Goal: Task Accomplishment & Management: Complete application form

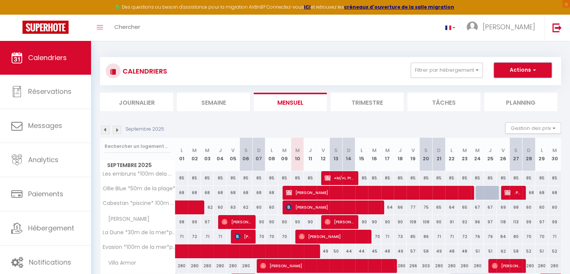
click at [531, 71] on button "Actions" at bounding box center [523, 70] width 58 height 15
click at [518, 87] on link "Nouvelle réservation" at bounding box center [515, 87] width 65 height 11
select select
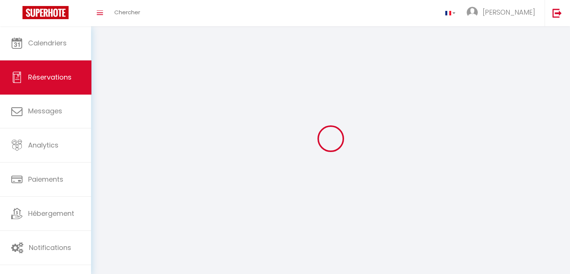
select select
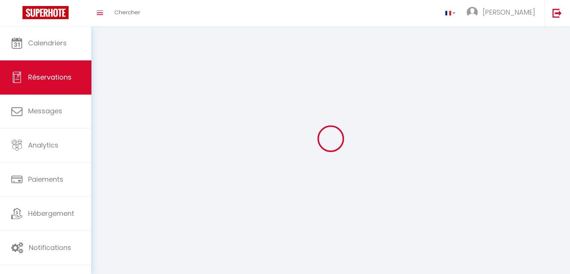
select select
checkbox input "false"
select select
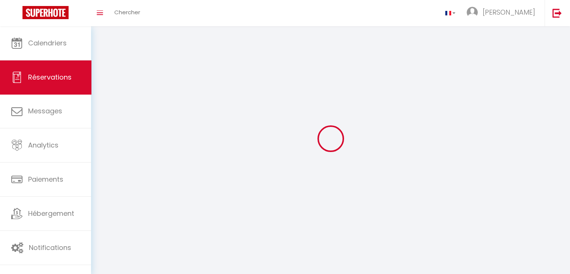
select select
checkbox input "false"
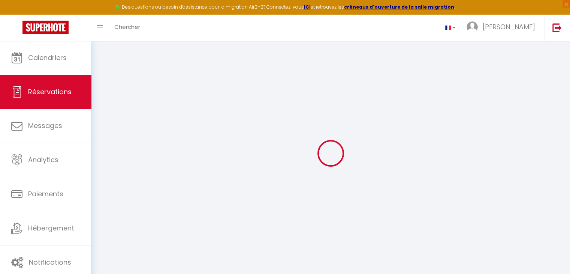
select select
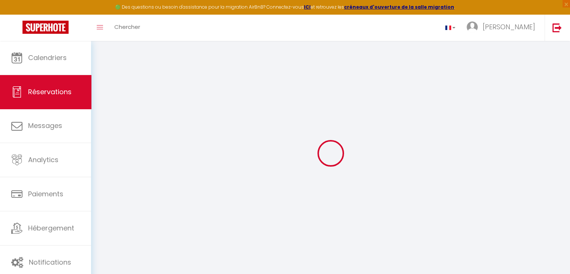
select select
checkbox input "false"
select select
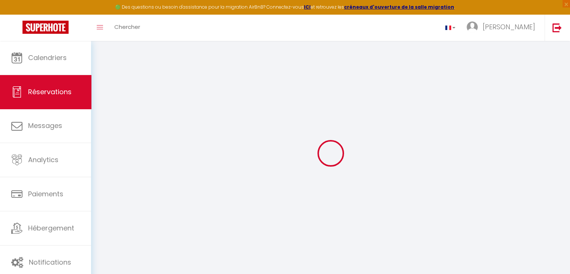
select select
checkbox input "false"
select select
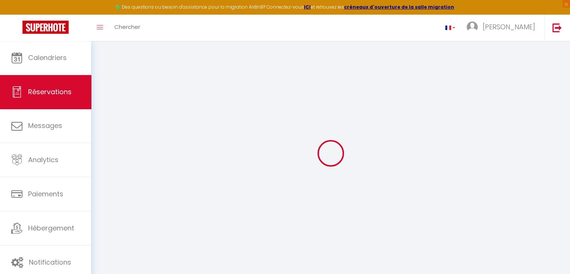
select select
checkbox input "false"
select select
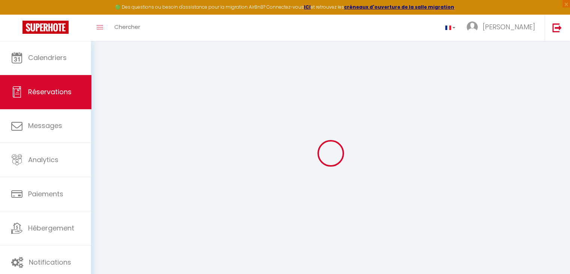
select select
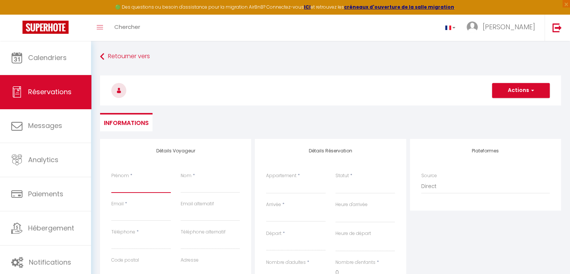
click at [122, 191] on input "Prénom" at bounding box center [141, 186] width 60 height 14
type input "."
select select
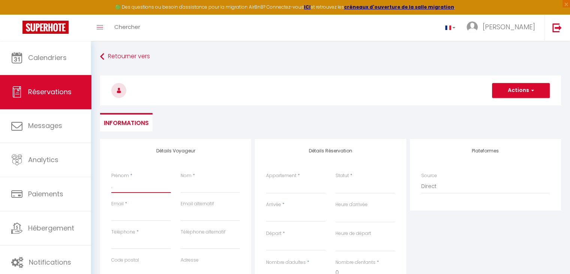
select select
checkbox input "false"
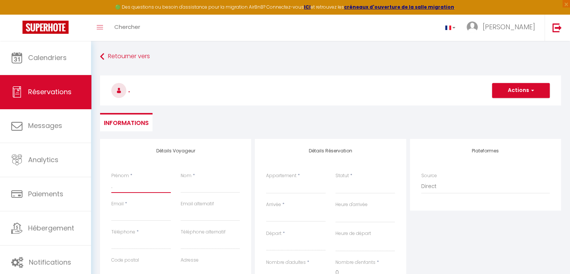
type input "."
type input "P"
select select
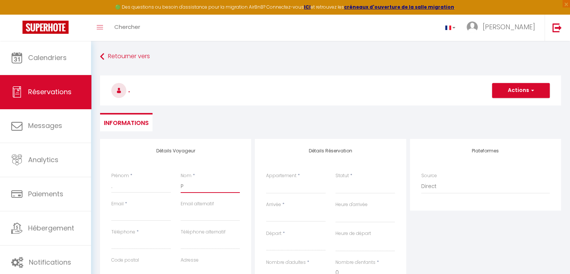
select select
checkbox input "false"
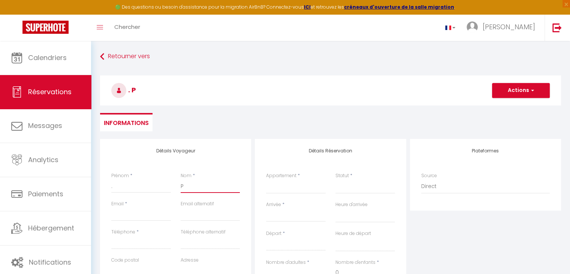
type input "Pr"
select select
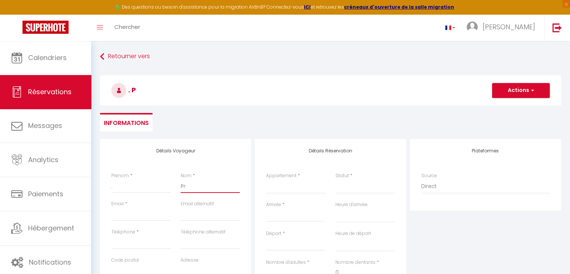
select select
checkbox input "false"
type input "Pro"
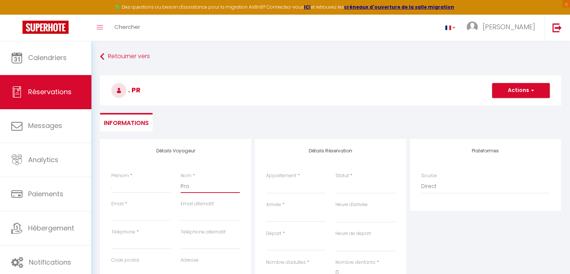
select select
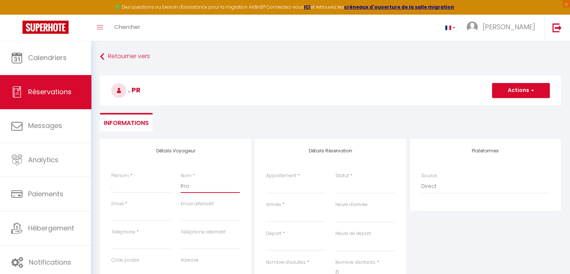
select select
checkbox input "false"
type input "Prop"
select select
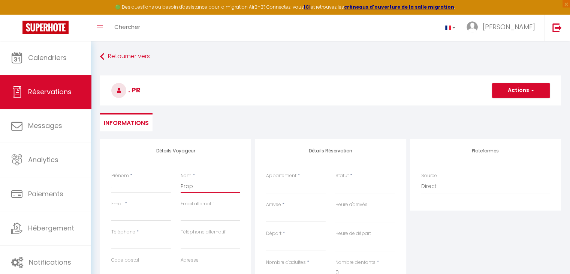
select select
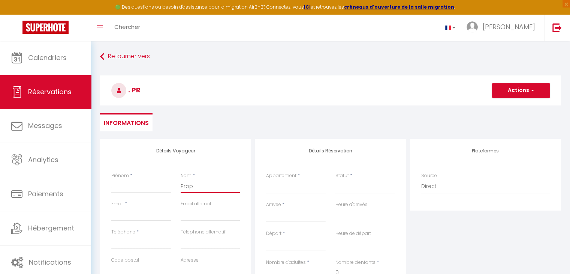
select select
checkbox input "false"
type input "Propr"
select select
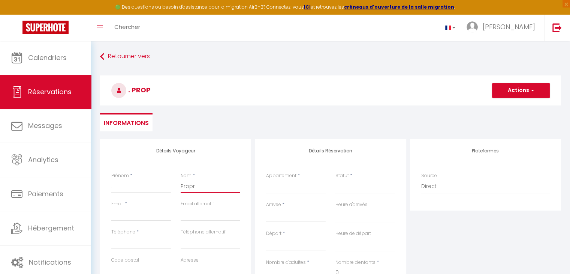
select select
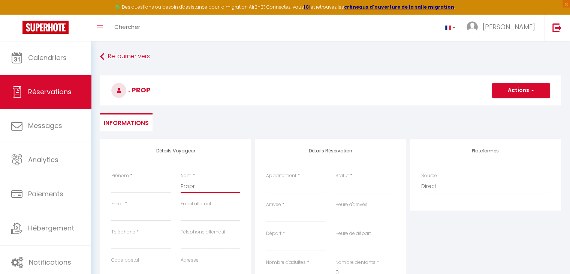
checkbox input "false"
type input "Propri"
select select
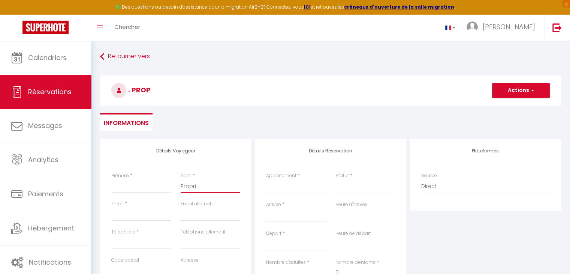
select select
checkbox input "false"
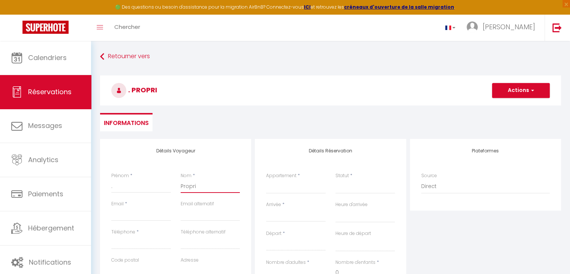
type input "Proprié"
select select
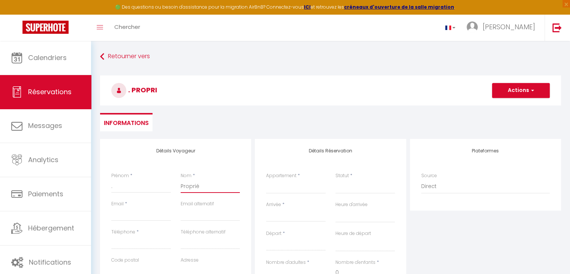
select select
checkbox input "false"
type input "Propriét"
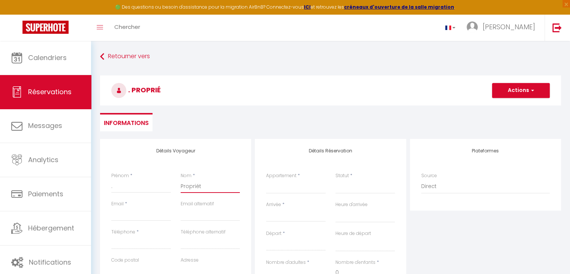
select select
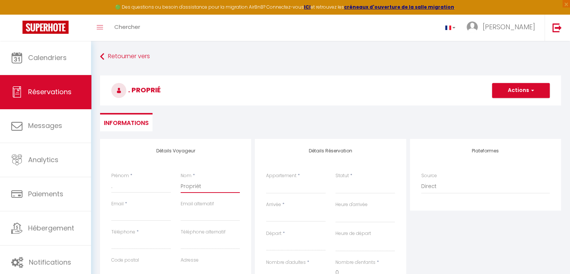
select select
checkbox input "false"
type input "Propriéta"
select select
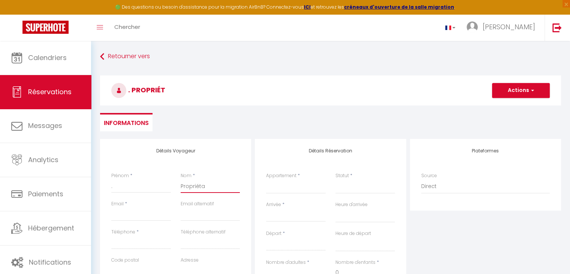
select select
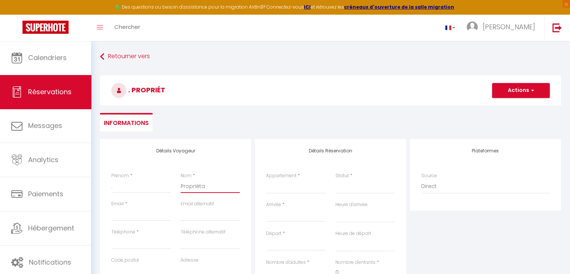
select select
checkbox input "false"
type input "Propriétau"
select select
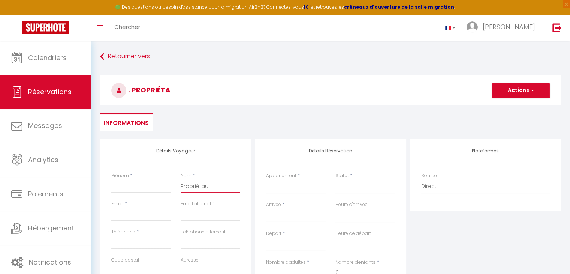
select select
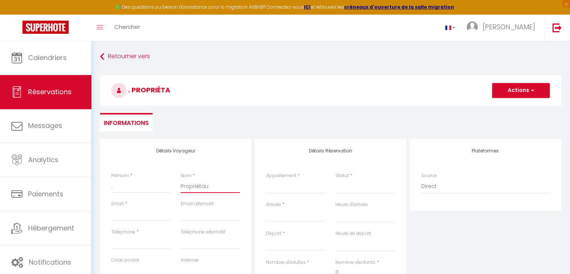
checkbox input "false"
type input "Propriétaur"
select select
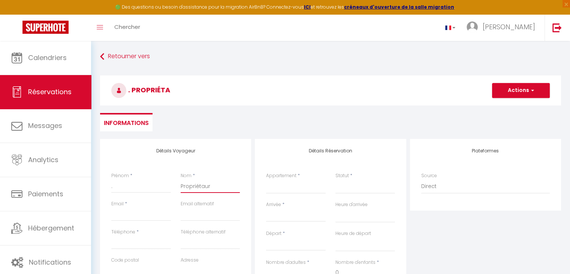
select select
checkbox input "false"
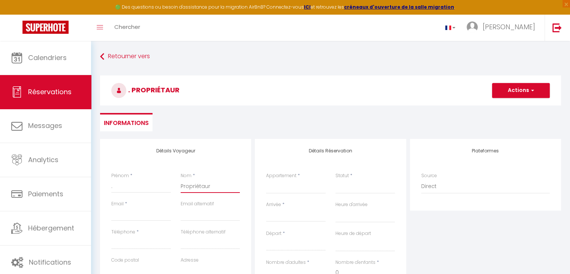
type input "Propriétau"
select select
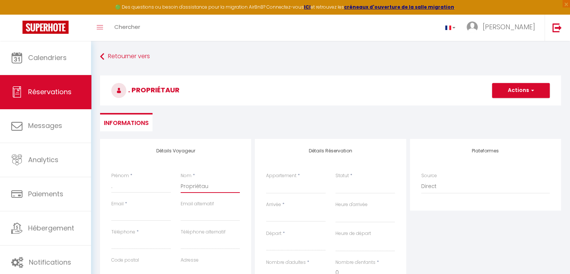
select select
checkbox input "false"
type input "Propriéta"
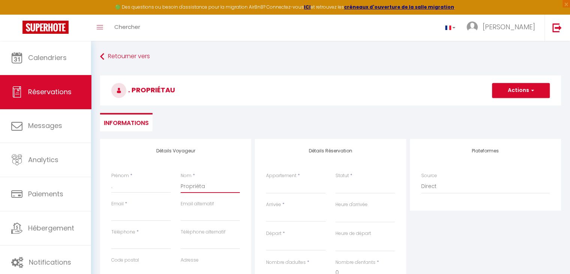
select select
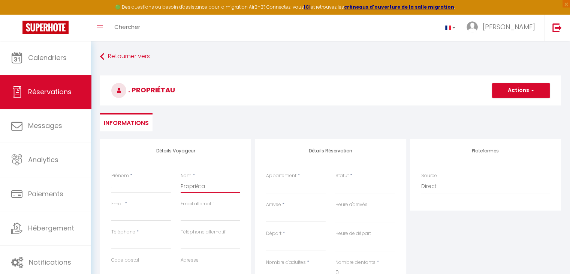
select select
checkbox input "false"
type input "Propriétai"
select select
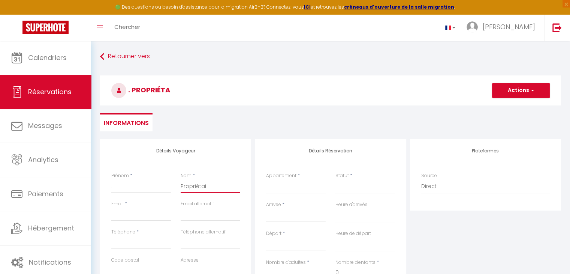
select select
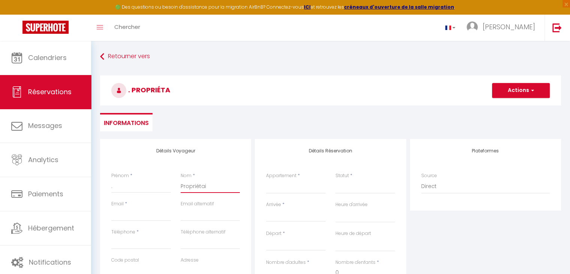
select select
checkbox input "false"
type input "Propriétair"
select select
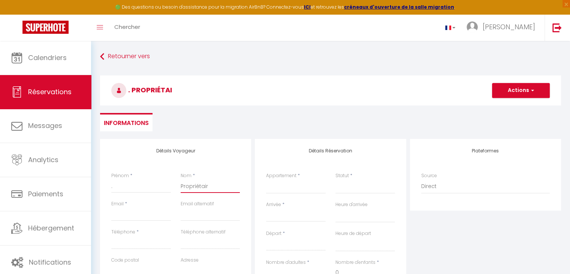
select select
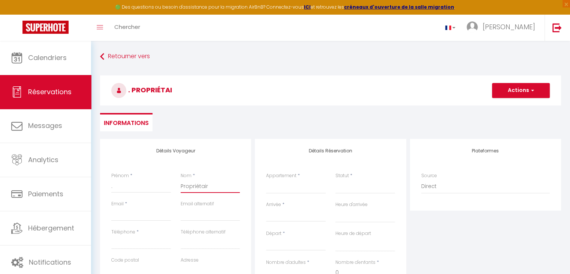
checkbox input "false"
type input "Propriétaire"
select select
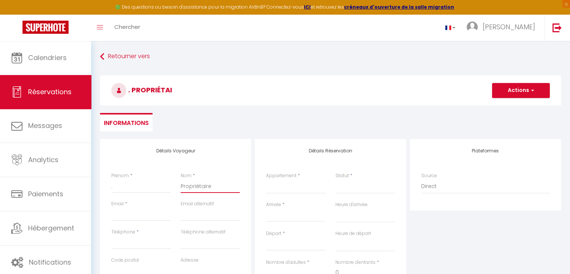
select select
checkbox input "false"
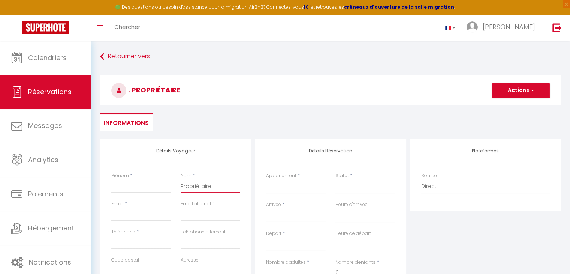
type input "Propriétaire"
type input "f"
select select
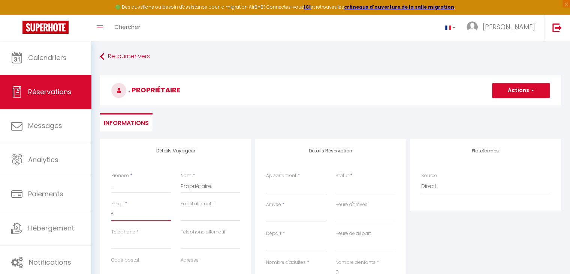
select select
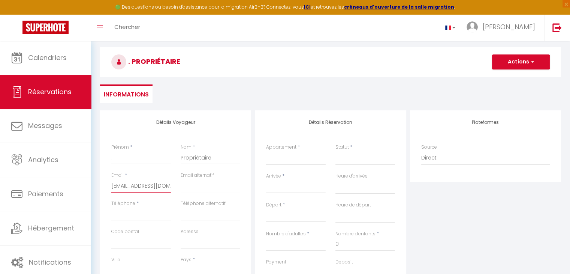
scroll to position [75, 0]
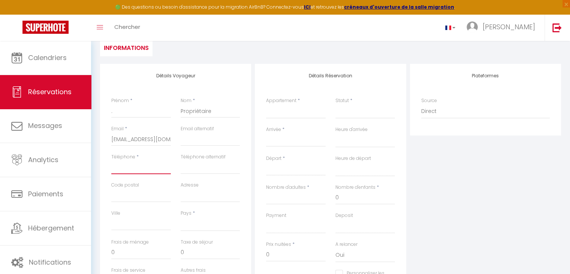
click at [154, 165] on input "Téléphone" at bounding box center [141, 168] width 60 height 14
click at [307, 113] on select "La vigie L'authentique La lucarne Le 12 Rêve salé La cabanette du sunset 6 La c…" at bounding box center [296, 111] width 60 height 14
click at [266, 104] on select "La vigie L'authentique La lucarne Le 12 Rêve salé La cabanette du sunset 6 La c…" at bounding box center [296, 111] width 60 height 14
click at [350, 119] on div "Statut * Confirmé Non Confirmé Annulé Annulé par le voyageur No Show Request" at bounding box center [365, 111] width 69 height 29
click at [350, 114] on select "Confirmé Non Confirmé [PERSON_NAME] par le voyageur No Show Request" at bounding box center [366, 111] width 60 height 14
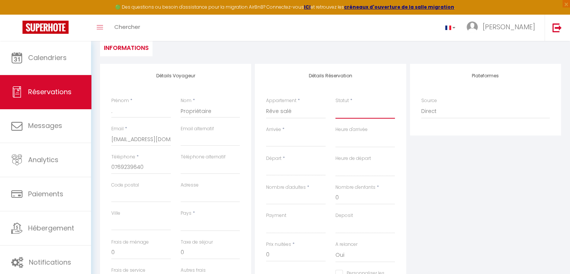
click at [336, 104] on select "Confirmé Non Confirmé [PERSON_NAME] par le voyageur No Show Request" at bounding box center [366, 111] width 60 height 14
click at [315, 140] on input "Arrivée" at bounding box center [296, 141] width 60 height 10
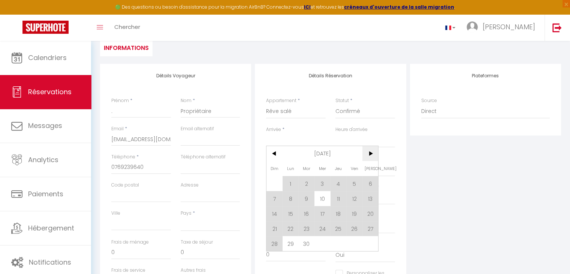
click at [370, 156] on span ">" at bounding box center [371, 153] width 16 height 15
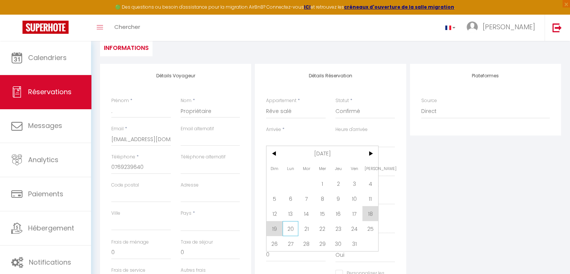
click at [296, 224] on span "20" at bounding box center [291, 228] width 16 height 15
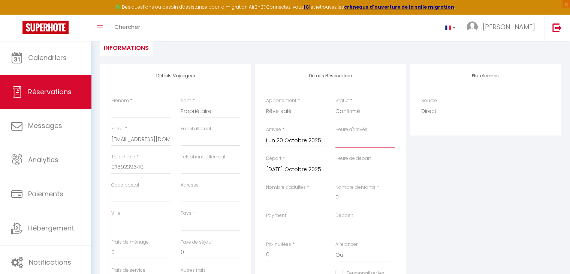
click at [359, 137] on select "00:00 00:30 01:00 01:30 02:00 02:30 03:00 03:30 04:00 04:30 05:00 05:30 06:00 0…" at bounding box center [366, 140] width 60 height 14
click at [349, 157] on label "Heure de départ" at bounding box center [354, 158] width 36 height 7
click at [349, 162] on select "00:00 00:30 01:00 01:30 02:00 02:30 03:00 03:30 04:00 04:30 05:00 05:30 06:00 0…" at bounding box center [366, 169] width 60 height 14
click at [349, 167] on select "00:00 00:30 01:00 01:30 02:00 02:30 03:00 03:30 04:00 04:30 05:00 05:30 06:00 0…" at bounding box center [366, 169] width 60 height 14
click at [293, 166] on input "[DATE] Octobre 2025" at bounding box center [296, 170] width 60 height 10
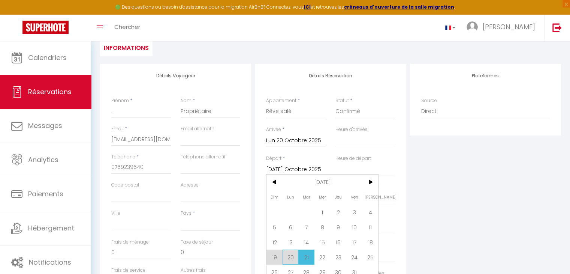
click at [293, 257] on span "20" at bounding box center [291, 256] width 16 height 15
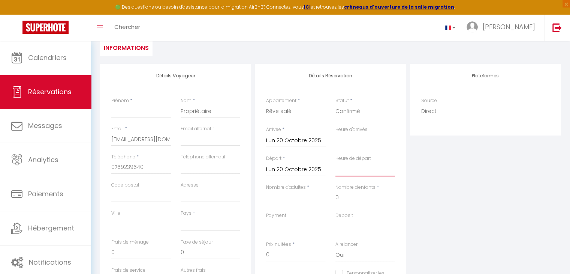
click at [341, 168] on select "00:00 00:30 01:00 01:30 02:00 02:30 03:00 03:30 04:00 04:30 05:00 05:30 06:00 0…" at bounding box center [366, 169] width 60 height 14
click at [295, 169] on input "Lun 20 Octobre 2025" at bounding box center [296, 170] width 60 height 10
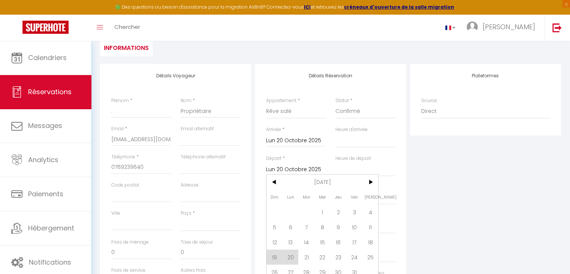
click at [371, 255] on span "25" at bounding box center [371, 256] width 16 height 15
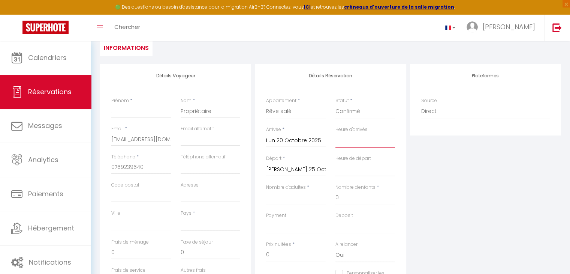
click at [368, 145] on select "00:00 00:30 01:00 01:30 02:00 02:30 03:00 03:30 04:00 04:30 05:00 05:30 06:00 0…" at bounding box center [366, 140] width 60 height 14
click at [336, 133] on select "00:00 00:30 01:00 01:30 02:00 02:30 03:00 03:30 04:00 04:30 05:00 05:30 06:00 0…" at bounding box center [366, 140] width 60 height 14
click at [373, 173] on select "00:00 00:30 01:00 01:30 02:00 02:30 03:00 03:30 04:00 04:30 05:00 05:30 06:00 0…" at bounding box center [366, 169] width 60 height 14
click at [347, 172] on select "00:00 00:30 01:00 01:30 02:00 02:30 03:00 03:30 04:00 04:30 05:00 05:30 06:00 0…" at bounding box center [366, 169] width 60 height 14
click at [357, 138] on select "00:00 00:30 01:00 01:30 02:00 02:30 03:00 03:30 04:00 04:30 05:00 05:30 06:00 0…" at bounding box center [366, 140] width 60 height 14
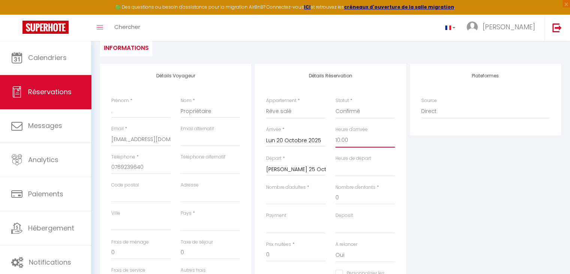
click at [336, 133] on select "00:00 00:30 01:00 01:30 02:00 02:30 03:00 03:30 04:00 04:30 05:00 05:30 06:00 0…" at bounding box center [366, 140] width 60 height 14
click at [362, 176] on select "00:00 00:30 01:00 01:30 02:00 02:30 03:00 03:30 04:00 04:30 05:00 05:30 06:00 0…" at bounding box center [366, 169] width 60 height 14
click at [336, 162] on select "00:00 00:30 01:00 01:30 02:00 02:30 03:00 03:30 04:00 04:30 05:00 05:30 06:00 0…" at bounding box center [366, 169] width 60 height 14
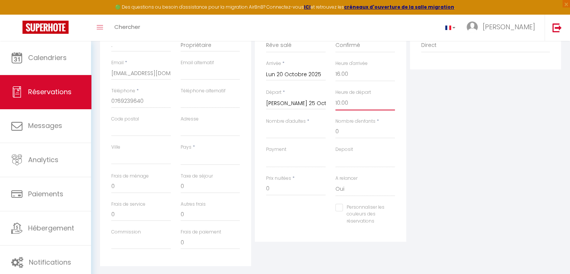
scroll to position [150, 0]
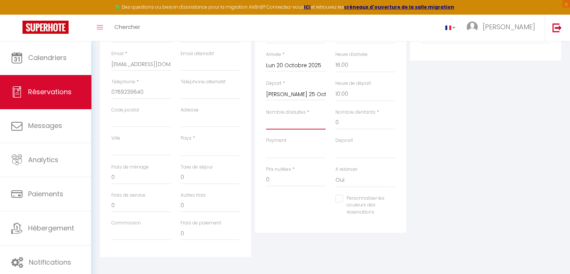
click at [291, 124] on input "Nombre d'adultes" at bounding box center [296, 123] width 60 height 14
click at [291, 180] on input "230" at bounding box center [296, 180] width 60 height 14
click at [198, 180] on input "0" at bounding box center [211, 178] width 60 height 14
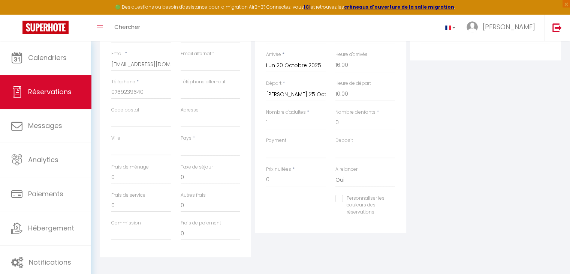
click at [200, 158] on div "Pays * [GEOGRAPHIC_DATA] [GEOGRAPHIC_DATA] [GEOGRAPHIC_DATA] [GEOGRAPHIC_DATA] …" at bounding box center [210, 149] width 69 height 29
click at [199, 153] on select "[GEOGRAPHIC_DATA] [GEOGRAPHIC_DATA] [GEOGRAPHIC_DATA] [GEOGRAPHIC_DATA] [GEOGRA…" at bounding box center [211, 149] width 60 height 14
click at [181, 142] on select "[GEOGRAPHIC_DATA] [GEOGRAPHIC_DATA] [GEOGRAPHIC_DATA] [GEOGRAPHIC_DATA] [GEOGRA…" at bounding box center [211, 149] width 60 height 14
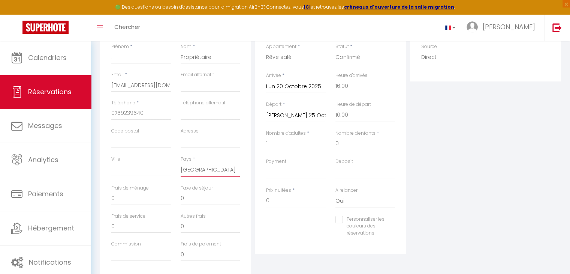
scroll to position [75, 0]
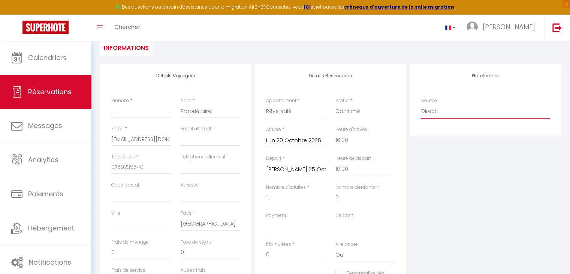
click at [443, 111] on select "Direct [DOMAIN_NAME] [DOMAIN_NAME] Chalet montagne Expedia Gite de [GEOGRAPHIC_…" at bounding box center [486, 111] width 129 height 14
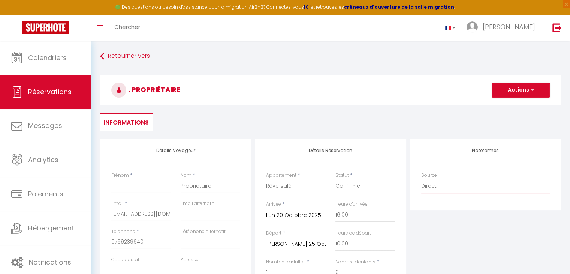
scroll to position [0, 0]
click at [507, 90] on button "Actions" at bounding box center [521, 90] width 58 height 15
click at [501, 105] on link "Enregistrer" at bounding box center [513, 107] width 59 height 10
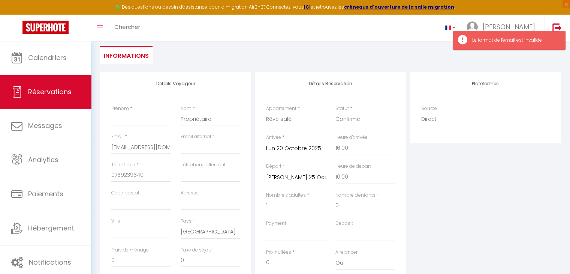
scroll to position [150, 0]
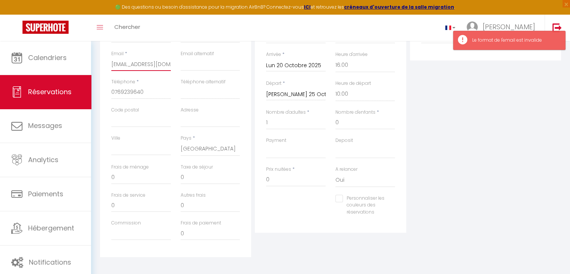
click at [120, 63] on input "[EMAIL_ADDRESS][DOMAIN_NAME]" at bounding box center [141, 64] width 60 height 14
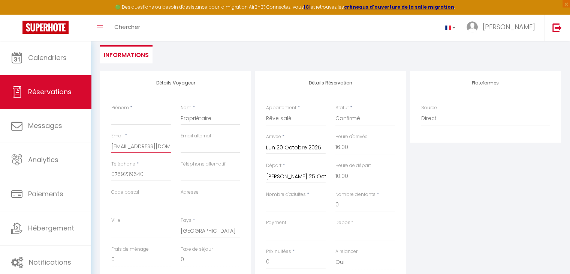
scroll to position [38, 0]
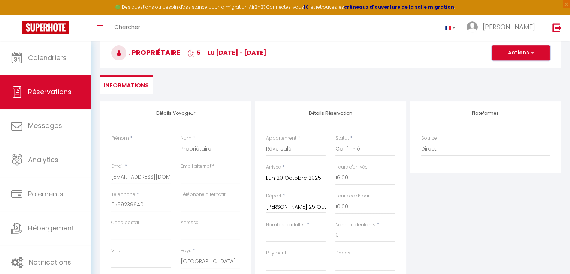
click at [537, 53] on button "Actions" at bounding box center [521, 52] width 58 height 15
click at [524, 71] on link "Enregistrer" at bounding box center [513, 70] width 59 height 10
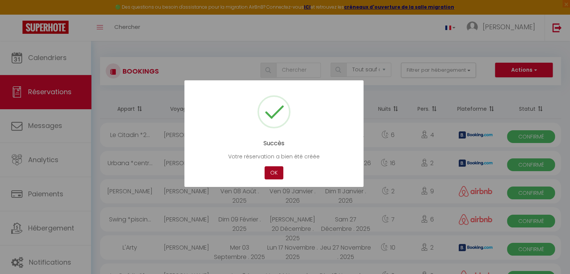
click at [273, 173] on button "OK" at bounding box center [274, 172] width 19 height 13
